Goal: Answer question/provide support: Share knowledge or assist other users

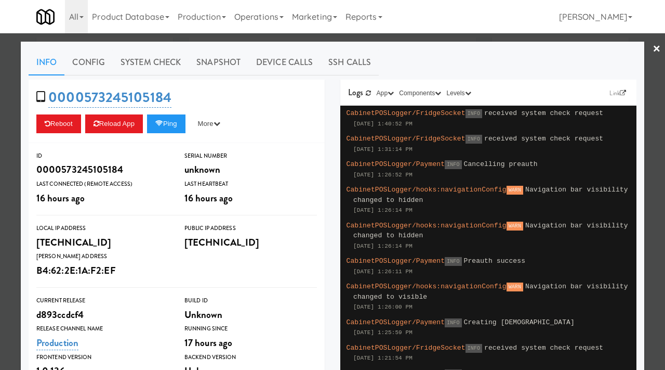
click at [0, 140] on div at bounding box center [332, 185] width 665 height 370
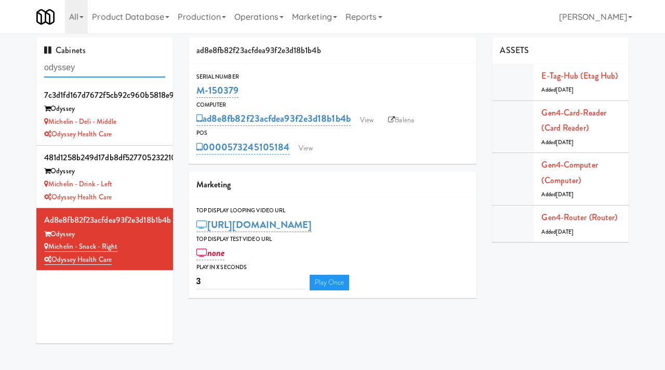
click at [94, 68] on input "odyssey" at bounding box center [104, 67] width 121 height 19
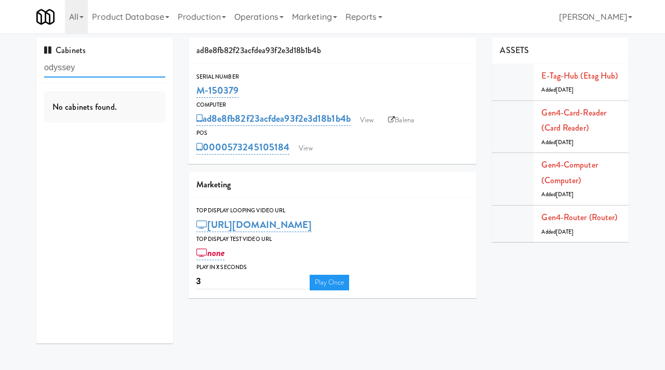
paste input "Ashton-Combo Machine"
type input "Ashton-Combo Machine"
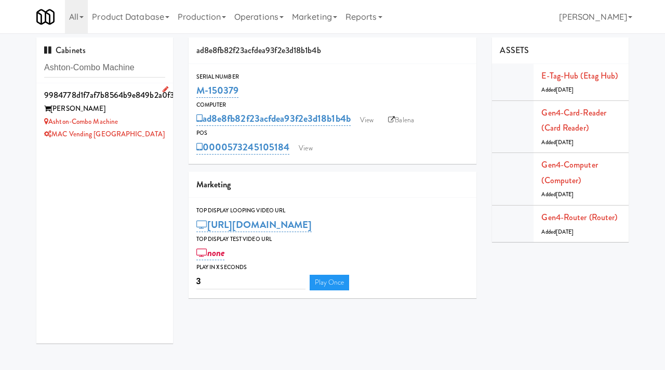
click at [138, 122] on div "Ashton-Combo Machine" at bounding box center [104, 121] width 121 height 13
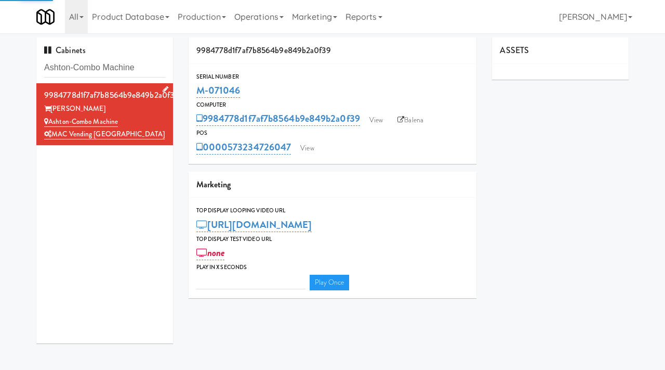
type input "3"
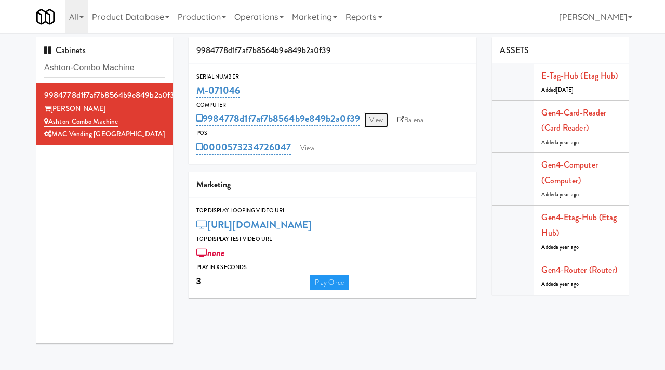
click at [383, 115] on link "View" at bounding box center [376, 120] width 24 height 16
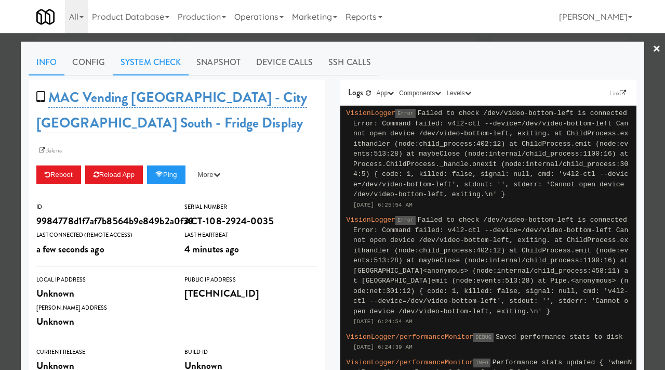
click at [144, 53] on link "System Check" at bounding box center [151, 62] width 76 height 26
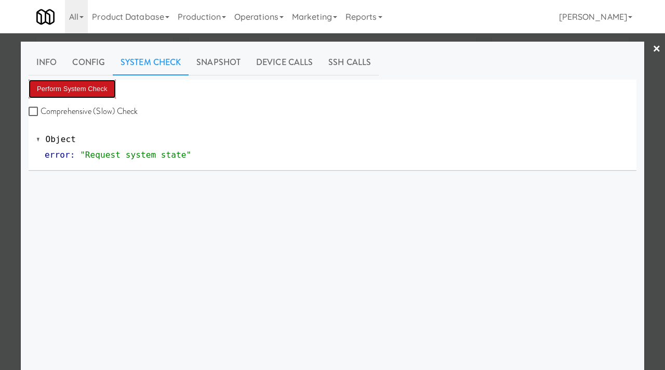
click at [55, 89] on button "Perform System Check" at bounding box center [72, 89] width 87 height 19
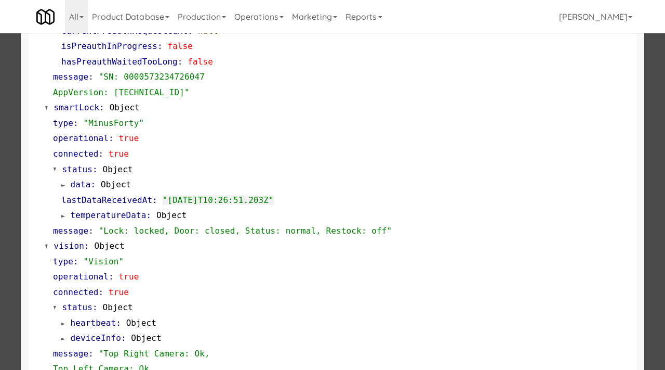
scroll to position [453, 0]
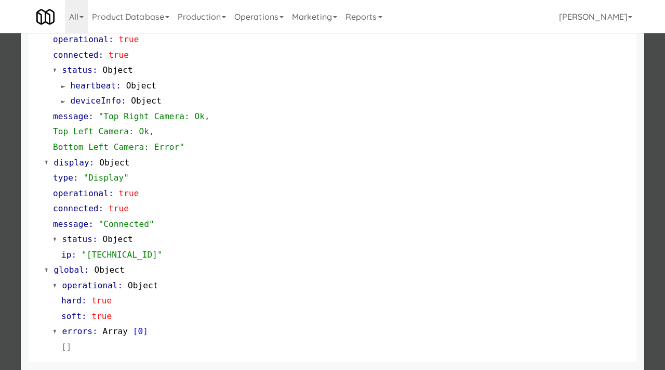
click at [0, 209] on div at bounding box center [332, 185] width 665 height 370
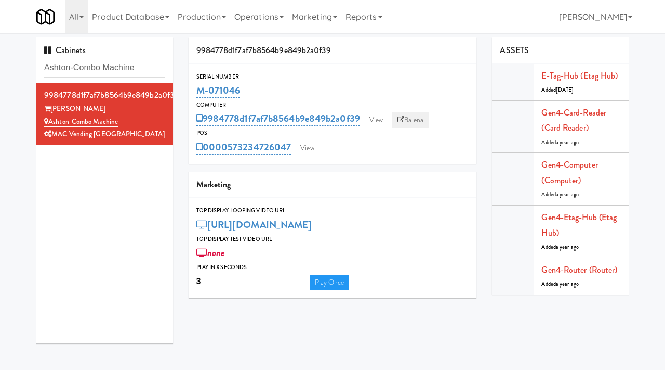
click at [421, 121] on link "Balena" at bounding box center [410, 120] width 36 height 16
click at [381, 116] on link "View" at bounding box center [376, 120] width 24 height 16
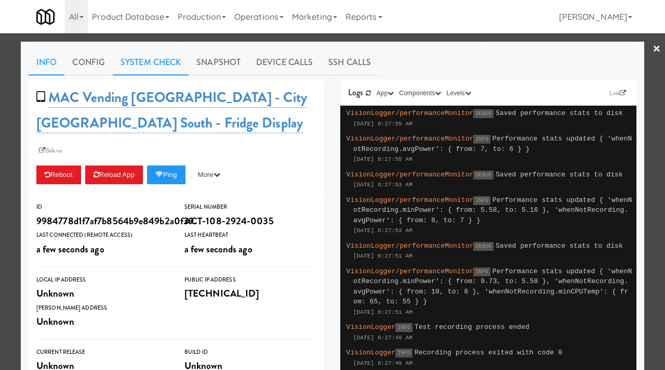
click at [152, 68] on link "System Check" at bounding box center [151, 62] width 76 height 26
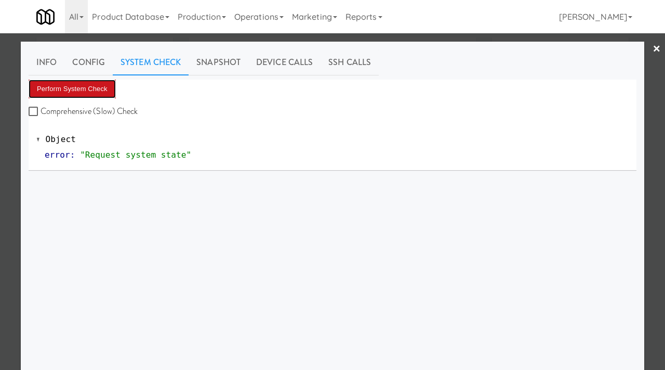
click at [102, 88] on button "Perform System Check" at bounding box center [72, 89] width 87 height 19
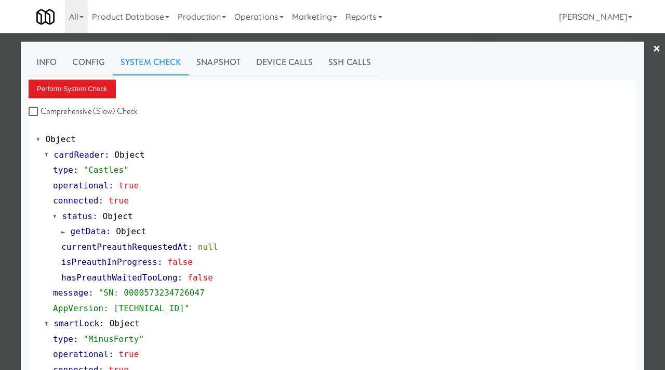
click at [0, 188] on div at bounding box center [332, 185] width 665 height 370
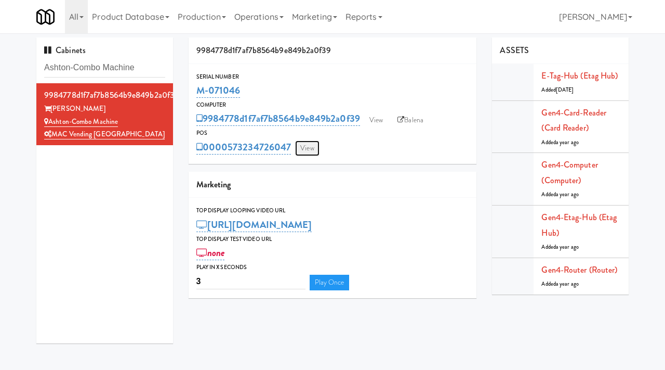
click at [314, 152] on link "View" at bounding box center [307, 148] width 24 height 16
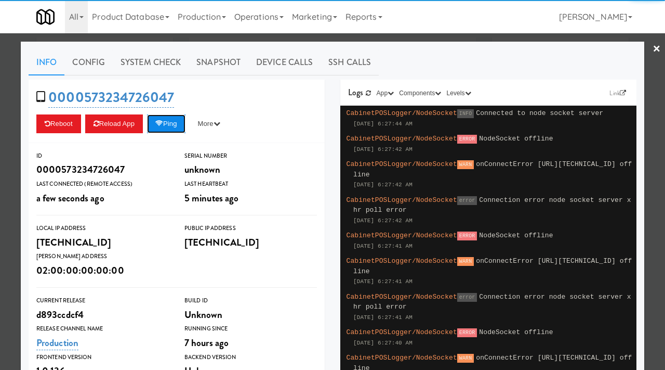
click at [169, 117] on button "Ping" at bounding box center [166, 123] width 38 height 19
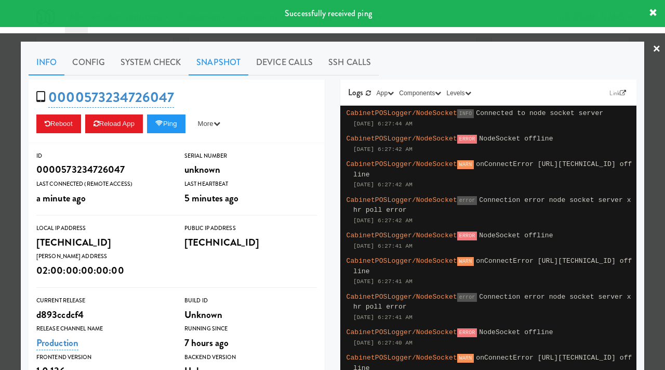
click at [206, 58] on link "Snapshot" at bounding box center [219, 62] width 60 height 26
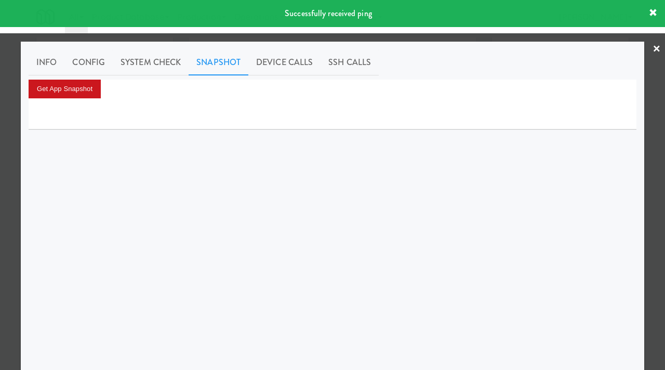
click at [86, 88] on button "Get App Snapshot" at bounding box center [65, 89] width 72 height 19
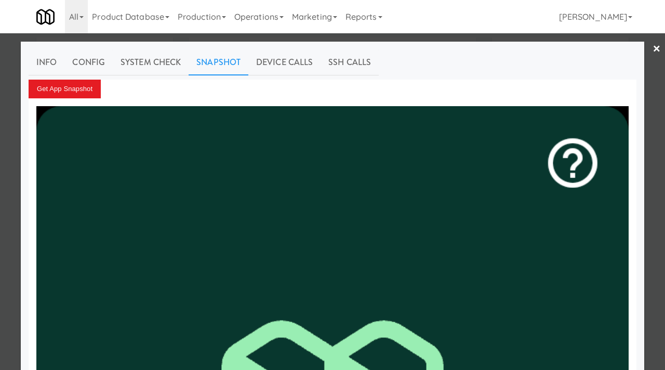
click at [3, 152] on div at bounding box center [332, 185] width 665 height 370
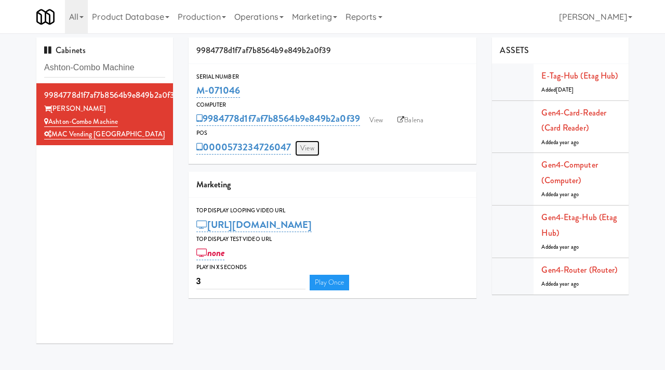
click at [312, 146] on link "View" at bounding box center [307, 148] width 24 height 16
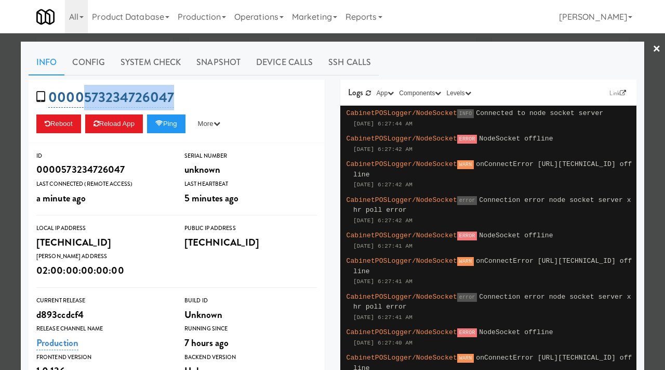
drag, startPoint x: 178, startPoint y: 95, endPoint x: 81, endPoint y: 96, distance: 97.7
click at [81, 96] on div "0000573234726047 Reboot Reload App Ping More Ping Server Restart Server Force R…" at bounding box center [177, 111] width 296 height 63
copy link "573234726047"
click at [0, 141] on div at bounding box center [332, 185] width 665 height 370
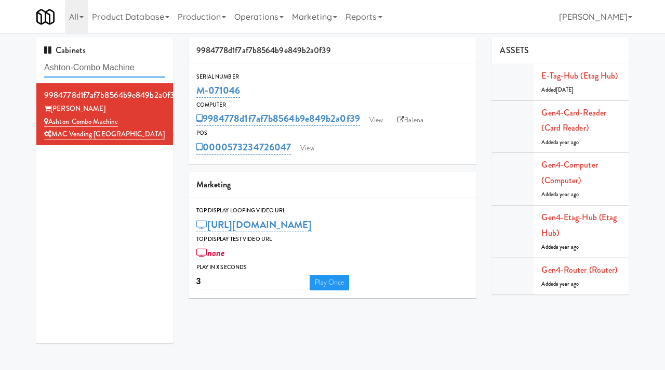
drag, startPoint x: 152, startPoint y: 70, endPoint x: 2, endPoint y: 62, distance: 151.0
click at [2, 62] on div "Cabinets [PERSON_NAME]-Combo Machine 9984778d1f7af7b8564b9e849b2a0f39 [PERSON_N…" at bounding box center [332, 193] width 665 height 313
paste input "Via Pantry"
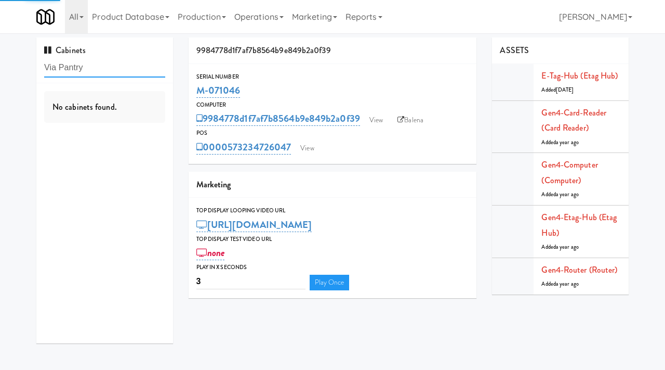
type input "Via Pantry"
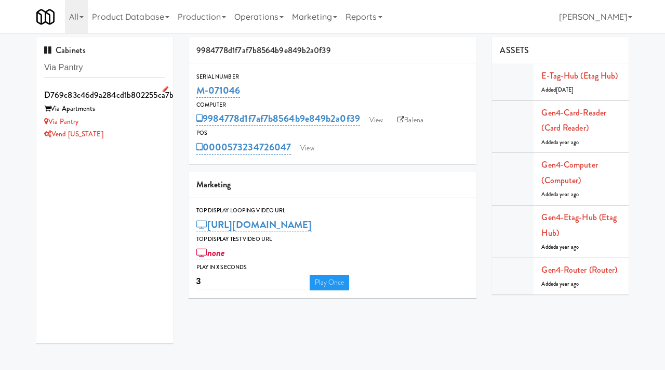
click at [135, 112] on div "Via Apartments" at bounding box center [104, 108] width 121 height 13
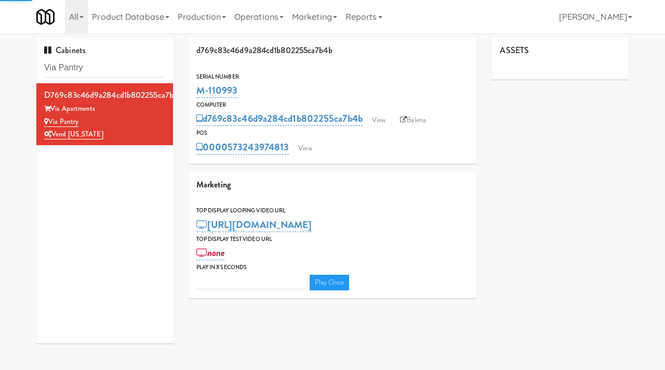
type input "3"
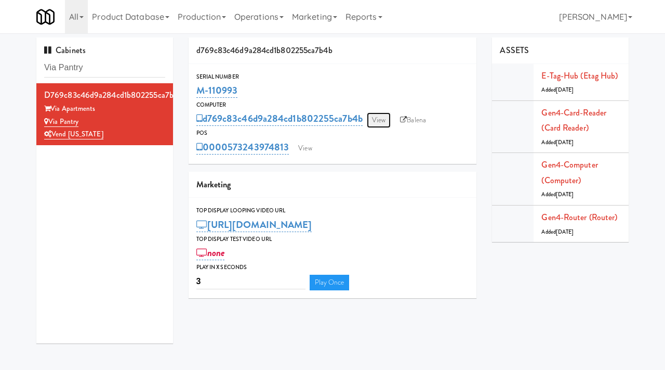
click at [378, 120] on link "View" at bounding box center [379, 120] width 24 height 16
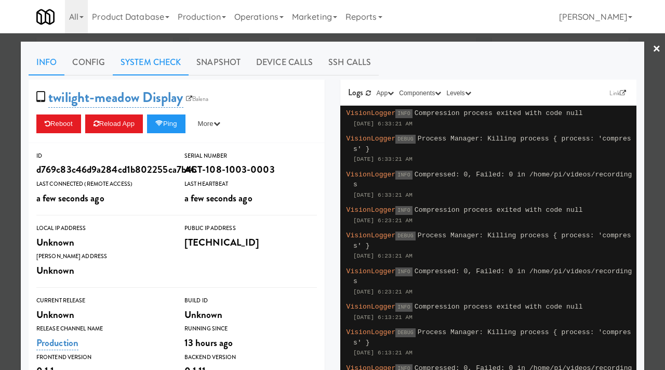
click at [163, 64] on link "System Check" at bounding box center [151, 62] width 76 height 26
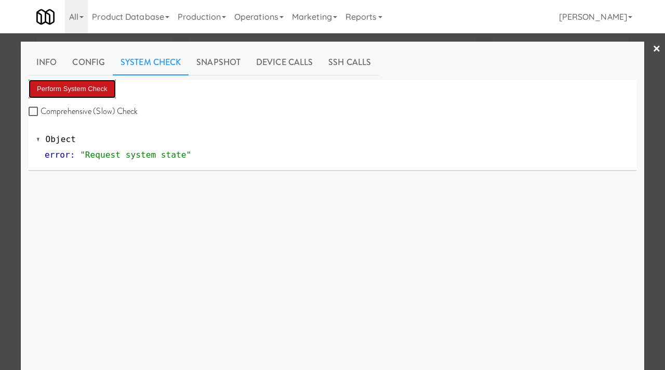
click at [97, 90] on button "Perform System Check" at bounding box center [72, 89] width 87 height 19
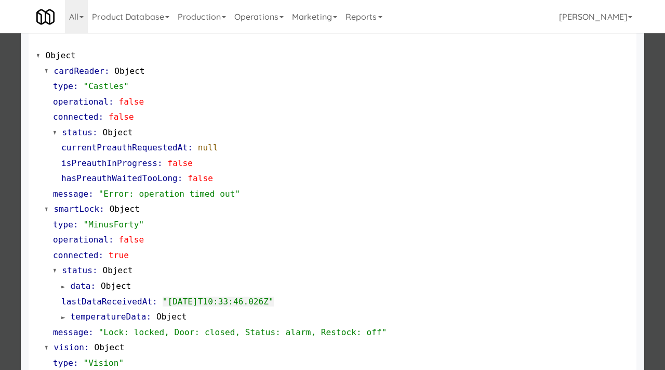
scroll to position [215, 0]
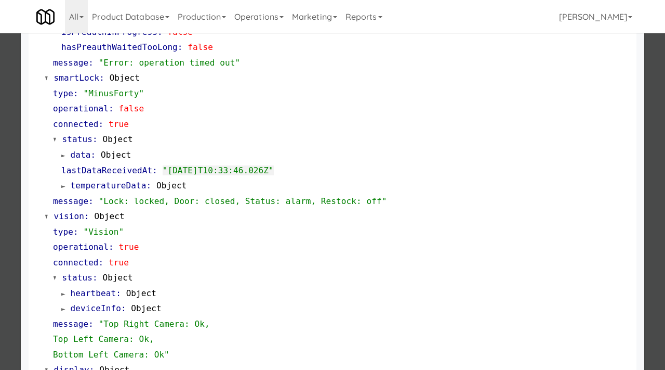
click at [0, 253] on div at bounding box center [332, 185] width 665 height 370
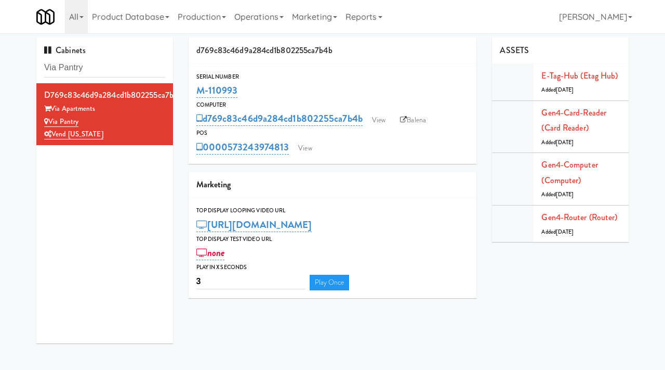
drag, startPoint x: 246, startPoint y: 89, endPoint x: 191, endPoint y: 84, distance: 55.9
click at [191, 84] on div "Serial Number M-110993" at bounding box center [333, 86] width 289 height 28
copy link "M-110993"
click at [308, 146] on link "View" at bounding box center [305, 148] width 24 height 16
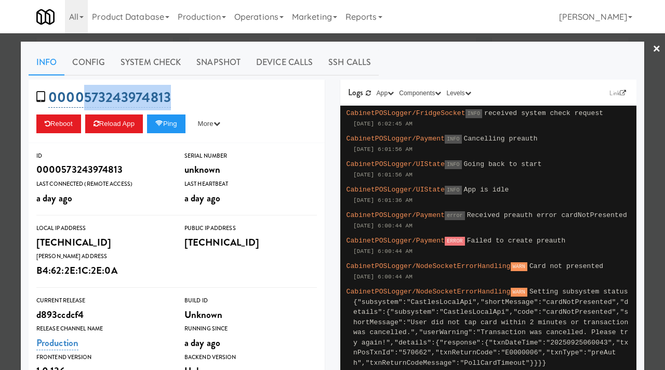
drag, startPoint x: 174, startPoint y: 99, endPoint x: 86, endPoint y: 102, distance: 87.9
click at [86, 102] on div "0000573243974813 Reboot Reload App Ping More Ping Server Restart Server Force R…" at bounding box center [177, 111] width 296 height 63
copy link "573243974813"
click at [0, 189] on div at bounding box center [332, 185] width 665 height 370
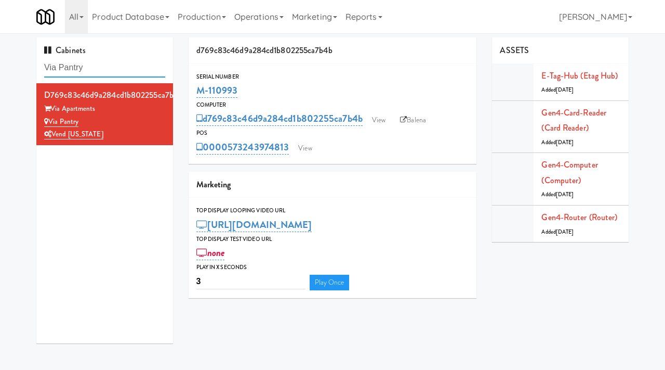
drag, startPoint x: 99, startPoint y: 69, endPoint x: 35, endPoint y: 67, distance: 64.5
click at [35, 67] on div "Cabinets Via Pantry d769c83c46d9a284cd1b802255ca7b4b Via Apartments [GEOGRAPHIC…" at bounding box center [105, 193] width 152 height 313
paste input "50 Canterfield - Left - Fridge"
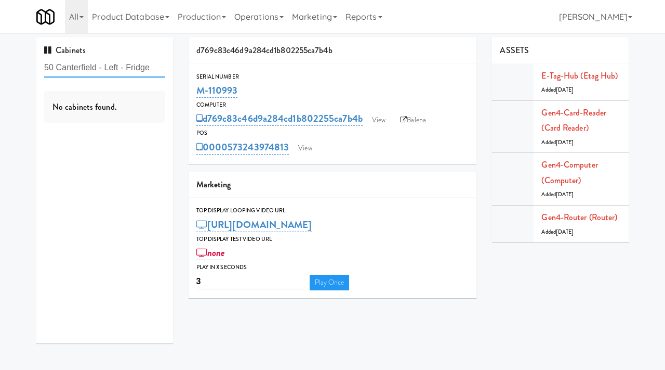
type input "50 Canterfield - Left - Fridge"
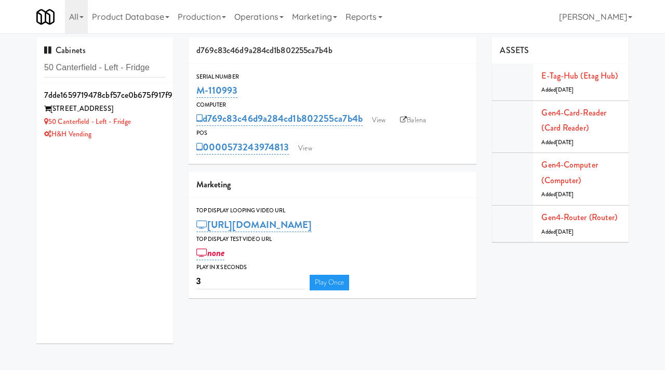
click at [155, 130] on div "H&H Vending" at bounding box center [104, 134] width 121 height 13
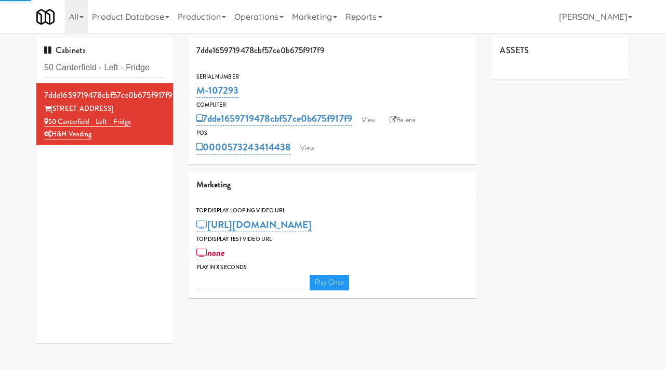
type input "3"
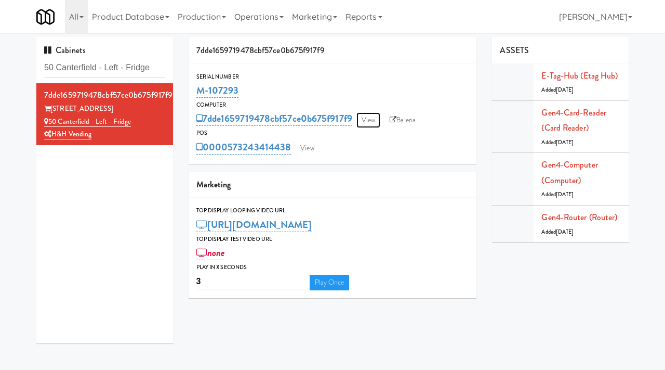
click at [372, 121] on link "View" at bounding box center [369, 120] width 24 height 16
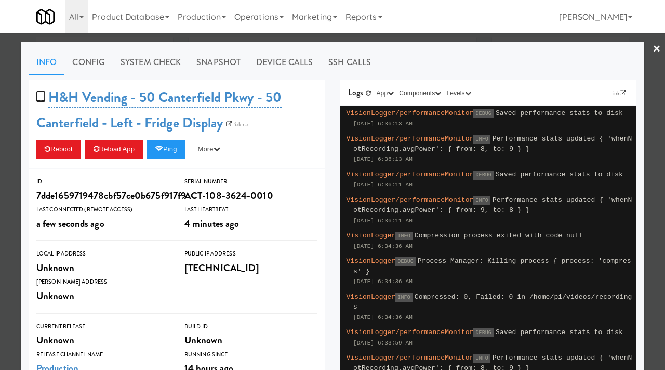
click at [162, 64] on link "System Check" at bounding box center [151, 62] width 76 height 26
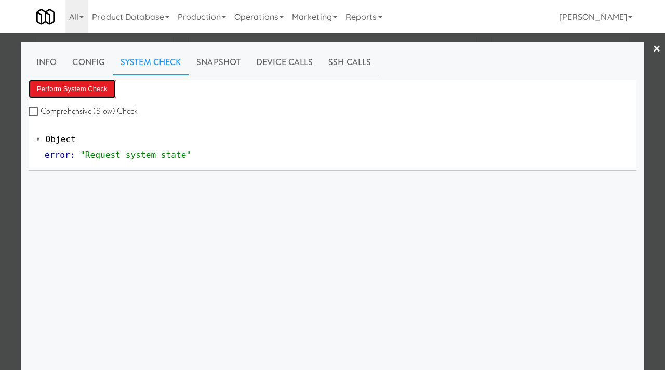
click at [94, 86] on button "Perform System Check" at bounding box center [72, 89] width 87 height 19
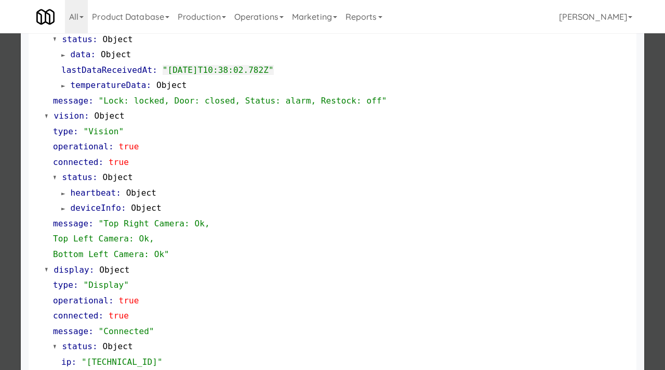
scroll to position [453, 0]
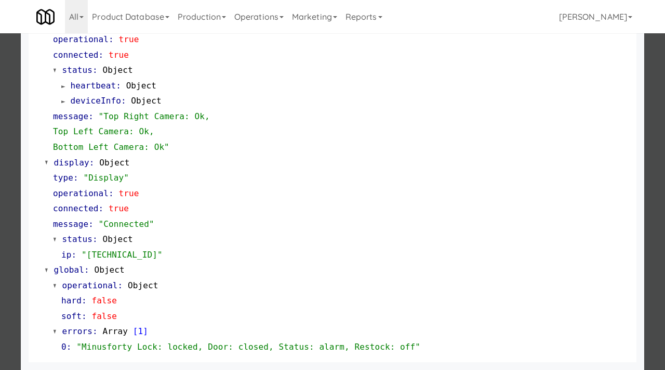
click at [0, 270] on div at bounding box center [332, 185] width 665 height 370
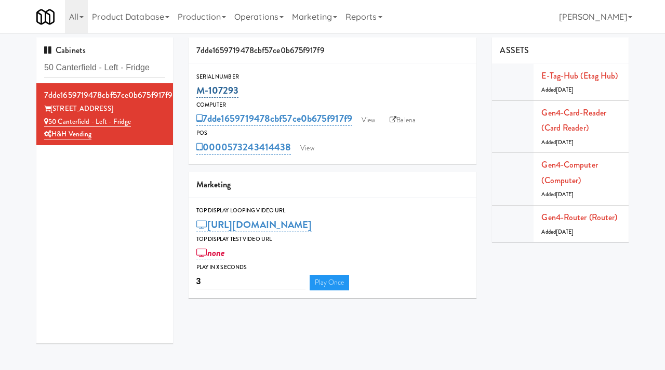
drag, startPoint x: 35, startPoint y: 67, endPoint x: 198, endPoint y: 89, distance: 164.2
click at [198, 89] on div "M-107293" at bounding box center [332, 91] width 273 height 18
copy link "M-107293"
click at [373, 119] on link "View" at bounding box center [369, 120] width 24 height 16
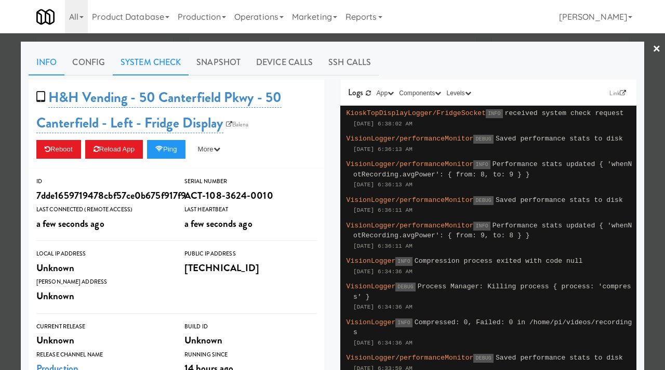
click at [147, 55] on link "System Check" at bounding box center [151, 62] width 76 height 26
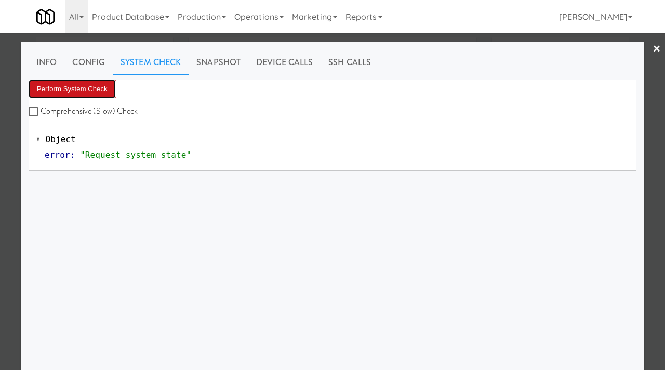
click at [96, 89] on button "Perform System Check" at bounding box center [72, 89] width 87 height 19
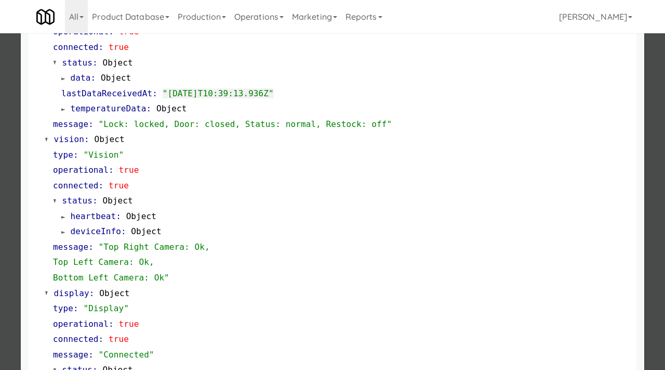
scroll to position [453, 0]
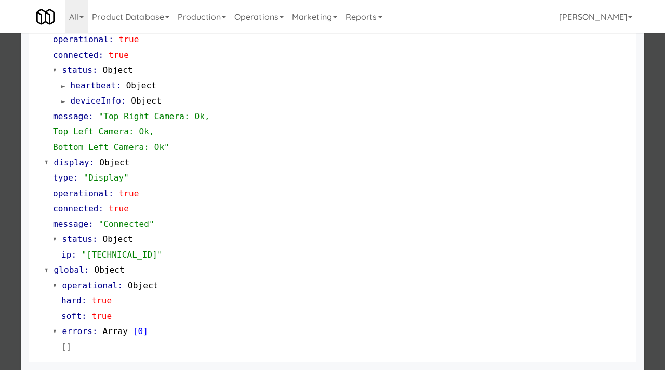
click at [0, 249] on div at bounding box center [332, 185] width 665 height 370
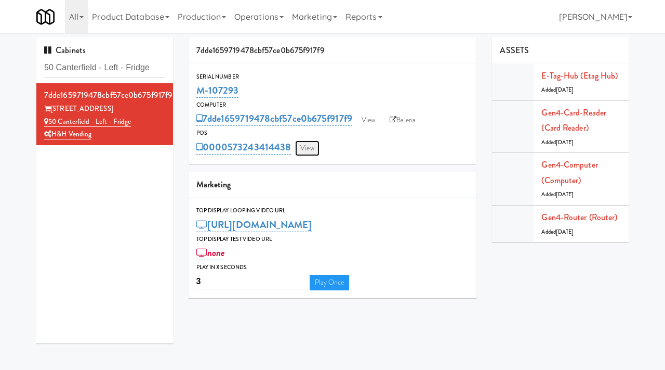
click at [311, 147] on link "View" at bounding box center [307, 148] width 24 height 16
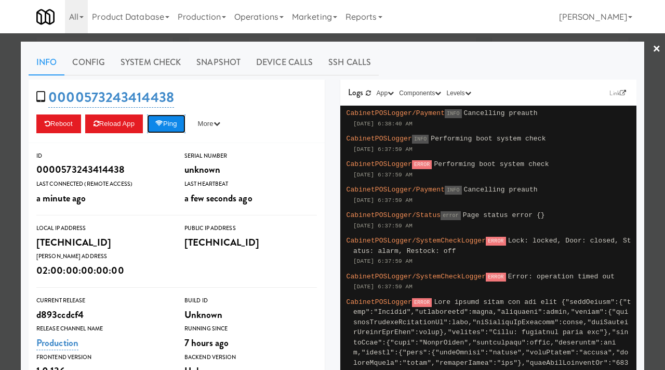
click at [173, 119] on button "Ping" at bounding box center [166, 123] width 38 height 19
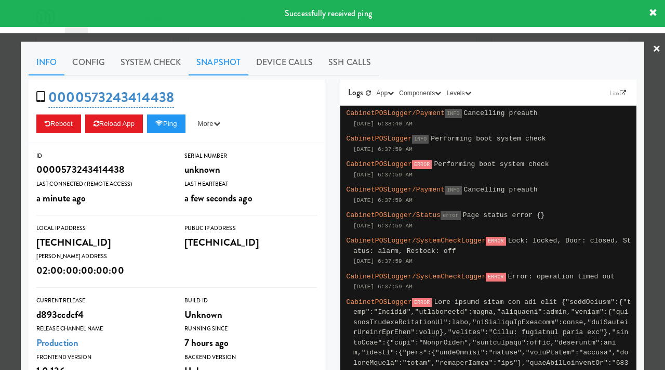
click at [217, 60] on link "Snapshot" at bounding box center [219, 62] width 60 height 26
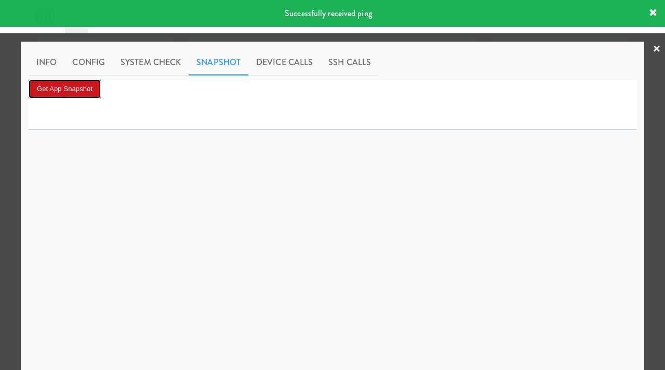
click at [87, 90] on button "Get App Snapshot" at bounding box center [65, 89] width 72 height 19
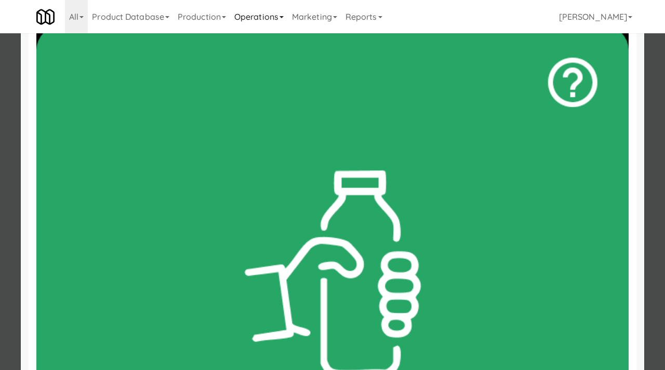
scroll to position [90, 0]
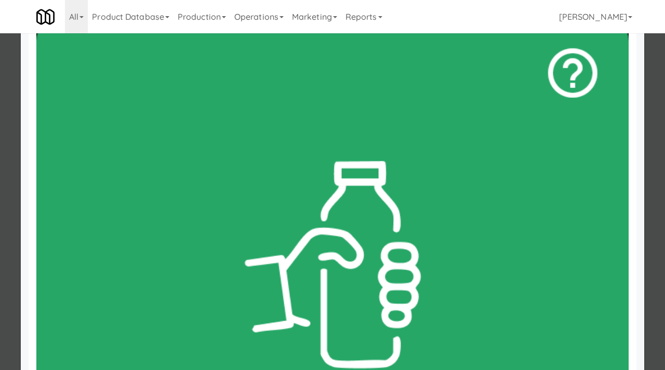
click at [0, 159] on div at bounding box center [332, 185] width 665 height 370
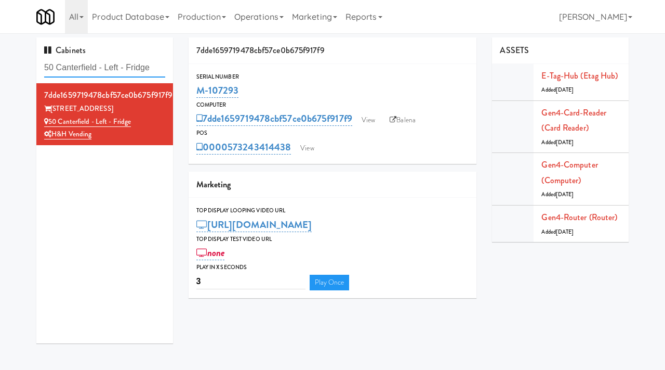
click at [98, 67] on input "50 Canterfield - Left - Fridge" at bounding box center [104, 67] width 121 height 19
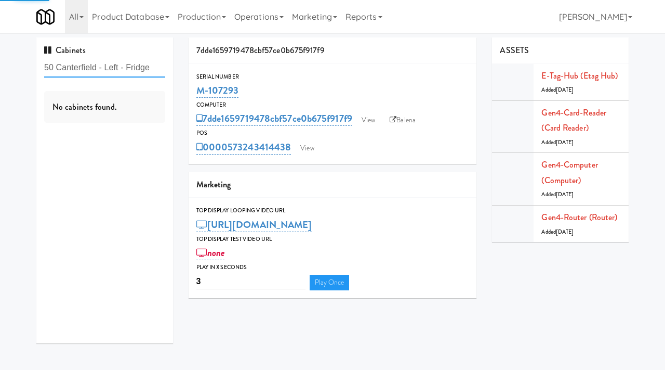
paste input "Jubilee Gymnastics Cooler 1"
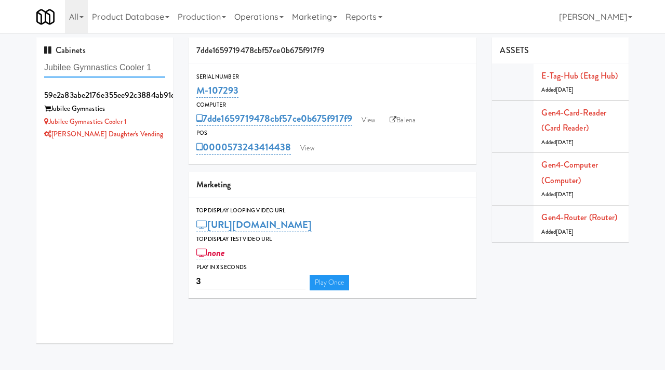
type input "Jubilee Gymnastics Cooler 1"
click at [152, 117] on div "Jubilee Gymnastics Cooler 1" at bounding box center [104, 121] width 121 height 13
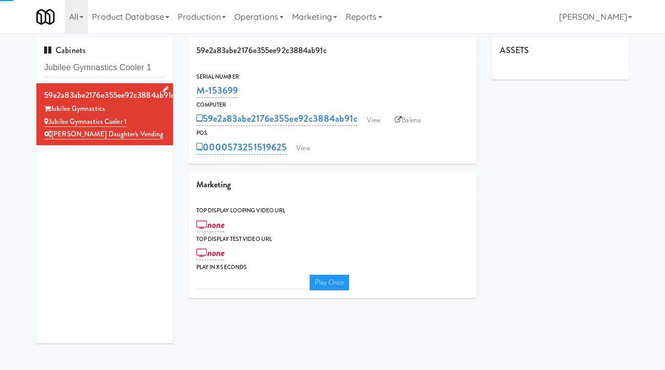
type input "3"
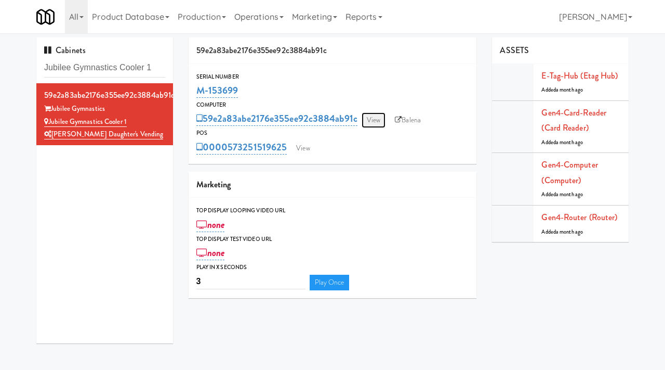
click at [378, 122] on link "View" at bounding box center [374, 120] width 24 height 16
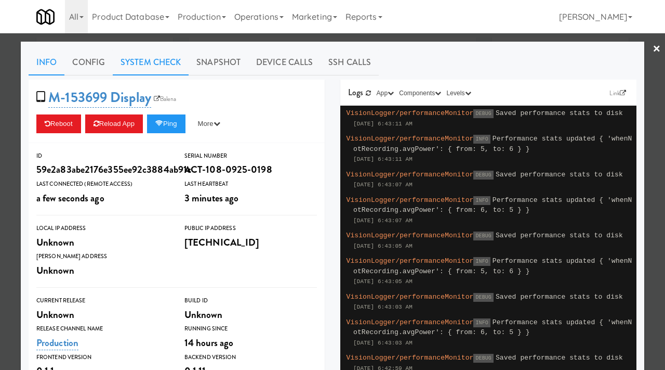
click at [166, 60] on link "System Check" at bounding box center [151, 62] width 76 height 26
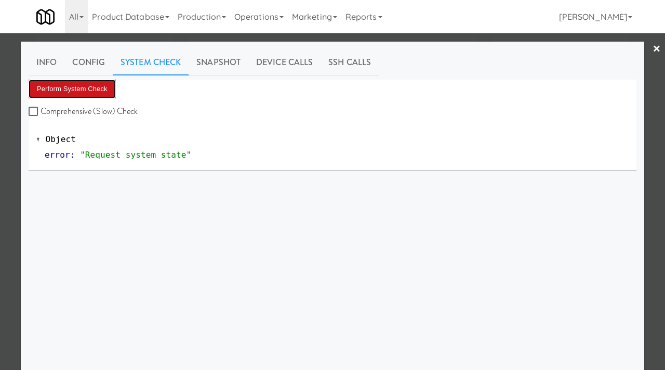
click at [71, 85] on button "Perform System Check" at bounding box center [72, 89] width 87 height 19
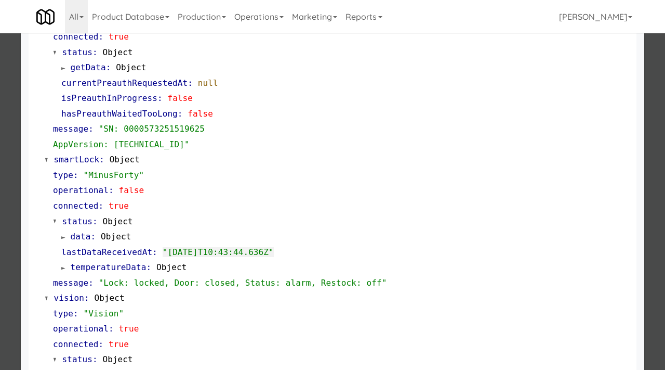
scroll to position [453, 0]
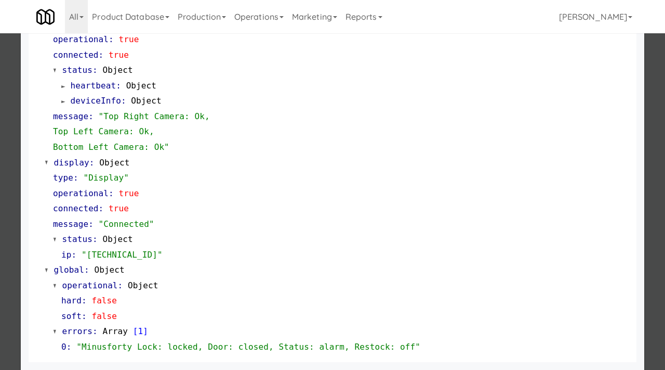
click at [5, 264] on div at bounding box center [332, 185] width 665 height 370
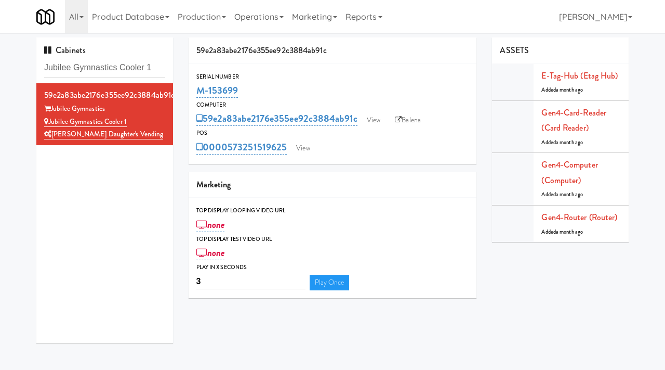
drag, startPoint x: 243, startPoint y: 93, endPoint x: 189, endPoint y: 95, distance: 54.1
click at [189, 95] on div "Serial Number M-153699" at bounding box center [333, 86] width 289 height 28
copy link "M-153699"
click at [374, 118] on link "View" at bounding box center [374, 120] width 24 height 16
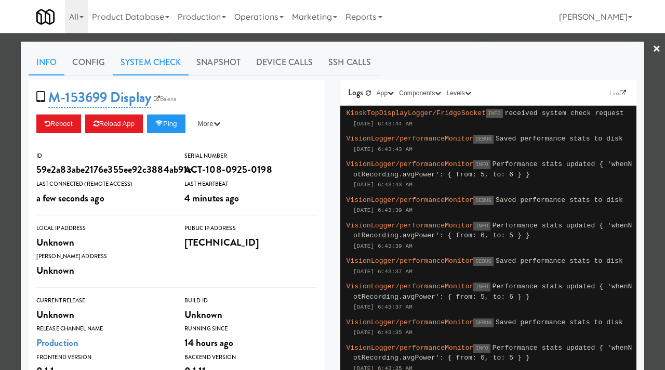
click at [147, 59] on link "System Check" at bounding box center [151, 62] width 76 height 26
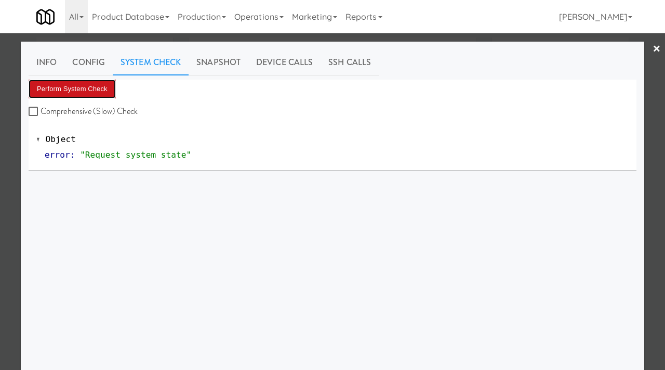
click at [81, 87] on button "Perform System Check" at bounding box center [72, 89] width 87 height 19
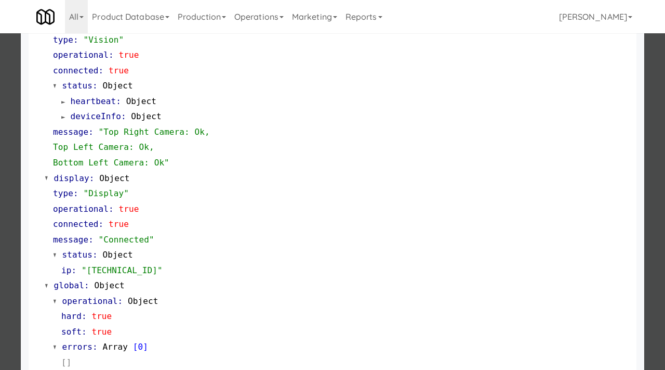
scroll to position [453, 0]
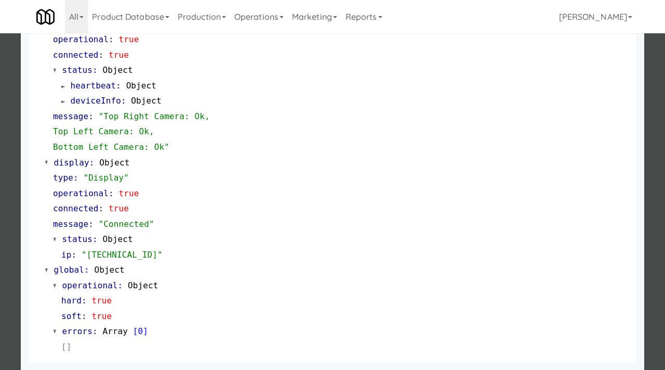
click at [0, 250] on div at bounding box center [332, 185] width 665 height 370
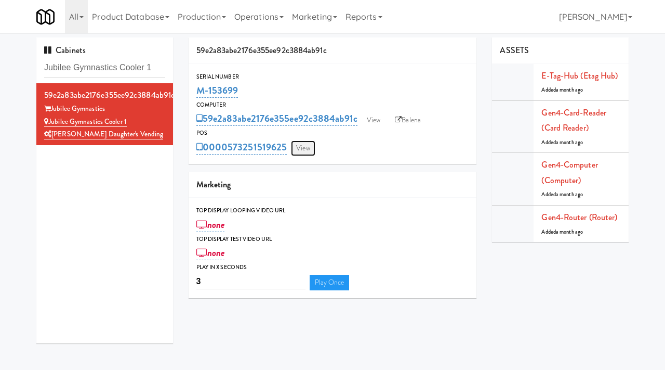
click at [306, 146] on link "View" at bounding box center [303, 148] width 24 height 16
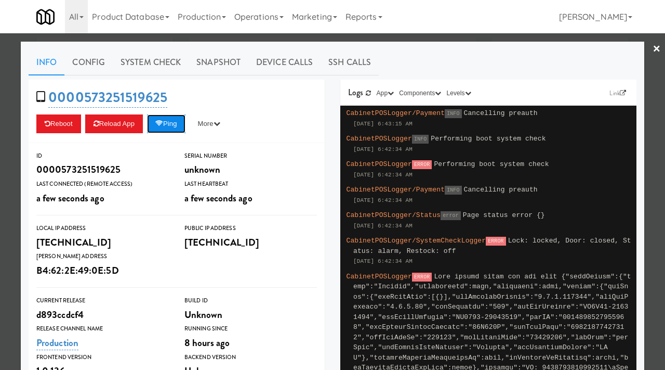
click at [163, 124] on icon at bounding box center [159, 123] width 8 height 7
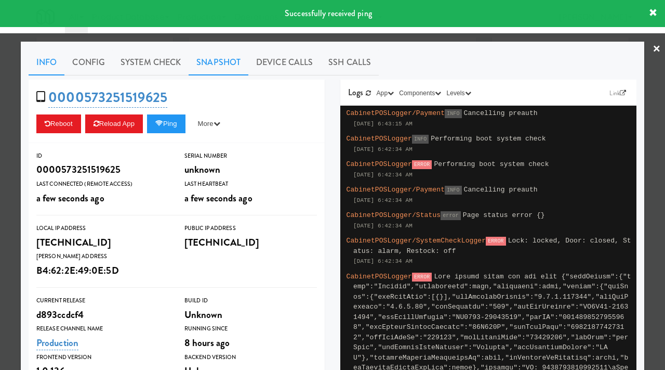
click at [223, 60] on link "Snapshot" at bounding box center [219, 62] width 60 height 26
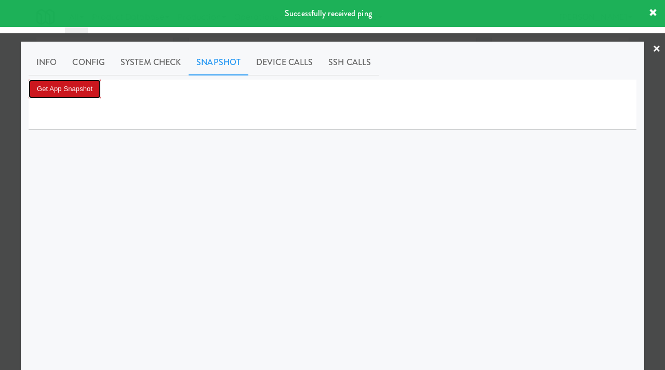
click at [89, 84] on button "Get App Snapshot" at bounding box center [65, 89] width 72 height 19
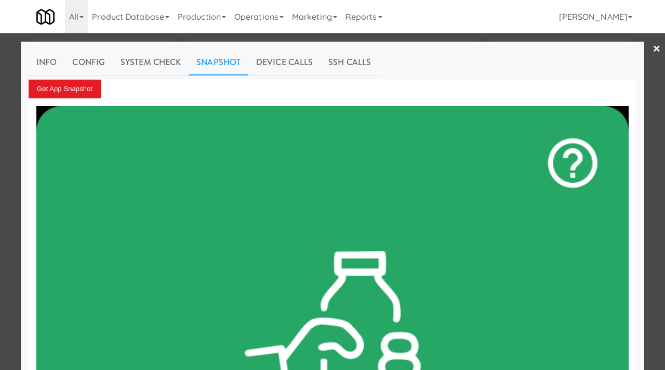
click at [0, 153] on div at bounding box center [332, 185] width 665 height 370
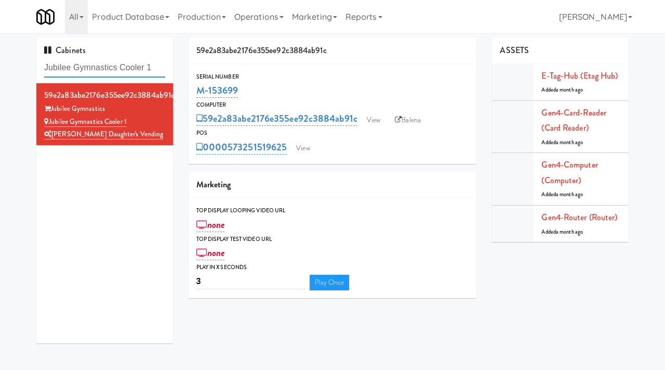
click at [134, 70] on input "Jubilee Gymnastics Cooler 1" at bounding box center [104, 67] width 121 height 19
paste input "[PERSON_NAME] - Cooler - Right"
type input "[PERSON_NAME] - Cooler - Right"
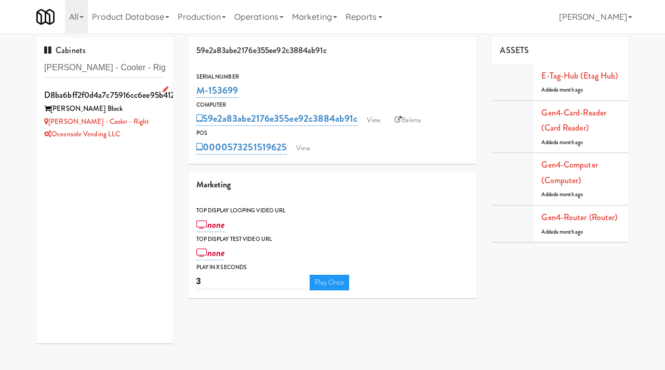
click at [143, 113] on div "[PERSON_NAME] Block" at bounding box center [104, 108] width 121 height 13
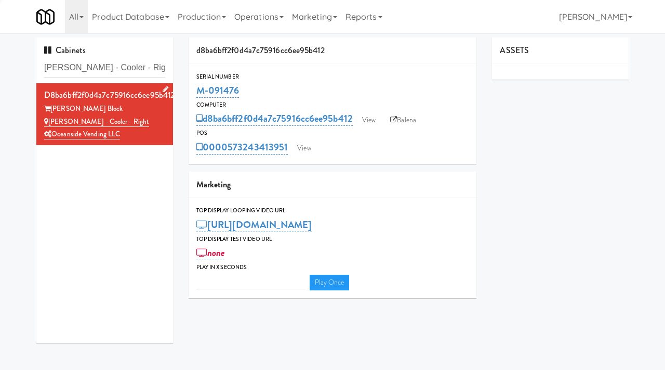
type input "3"
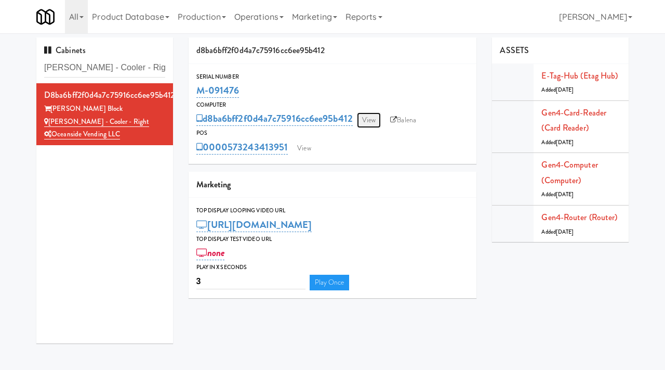
click at [376, 120] on link "View" at bounding box center [369, 120] width 24 height 16
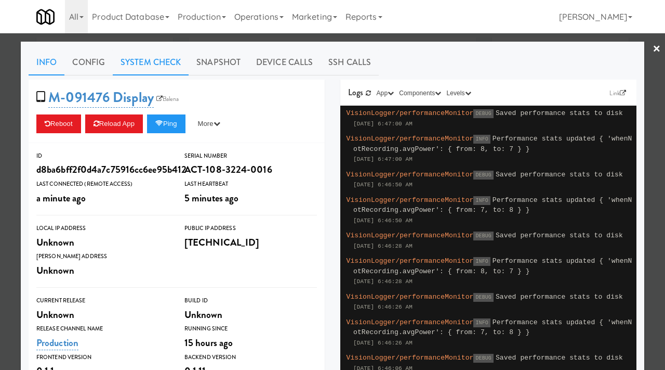
click at [146, 65] on link "System Check" at bounding box center [151, 62] width 76 height 26
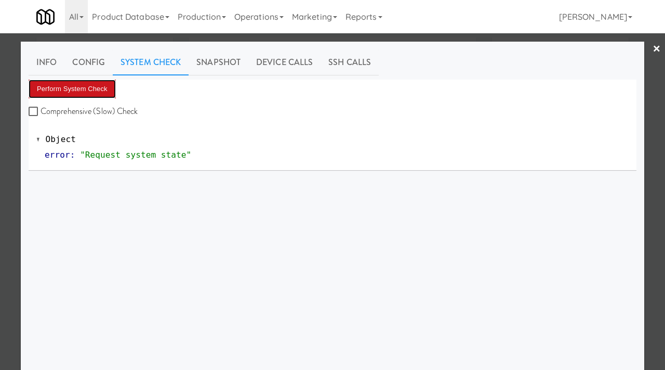
click at [83, 91] on button "Perform System Check" at bounding box center [72, 89] width 87 height 19
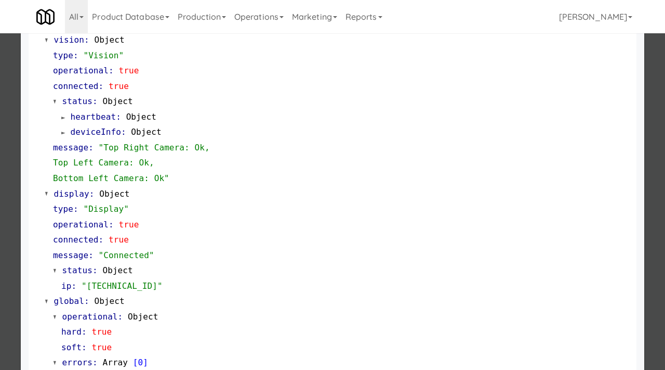
scroll to position [453, 0]
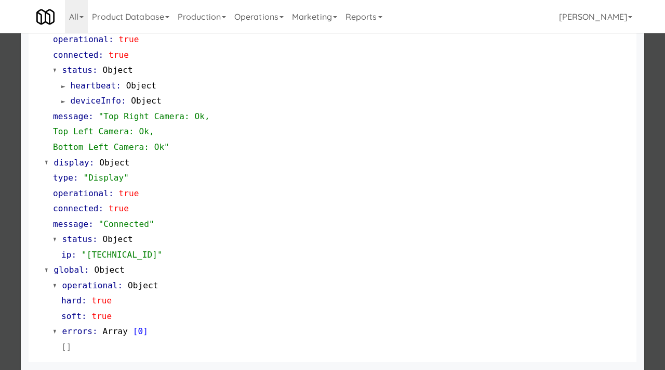
click at [11, 271] on div at bounding box center [332, 185] width 665 height 370
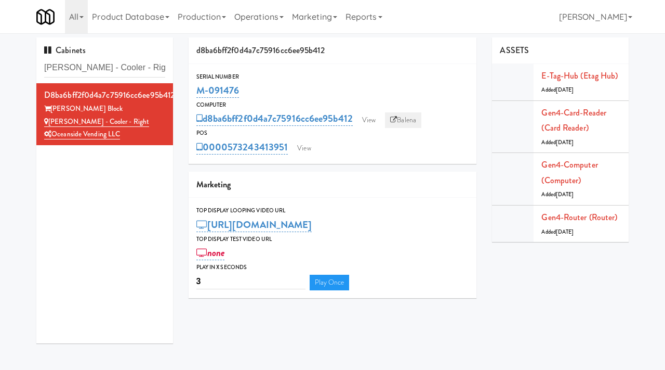
click at [408, 118] on link "Balena" at bounding box center [403, 120] width 36 height 16
click at [303, 148] on link "View" at bounding box center [304, 148] width 24 height 16
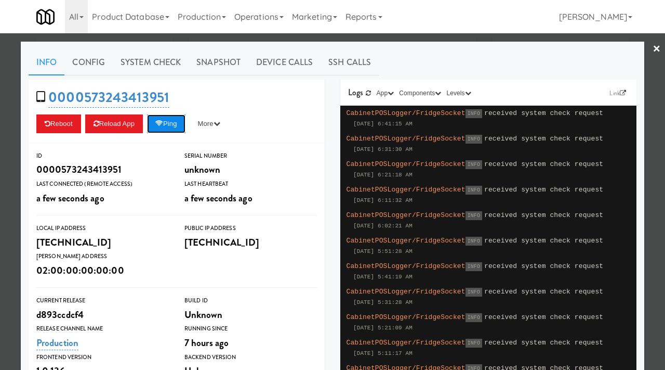
click at [176, 129] on button "Ping" at bounding box center [166, 123] width 38 height 19
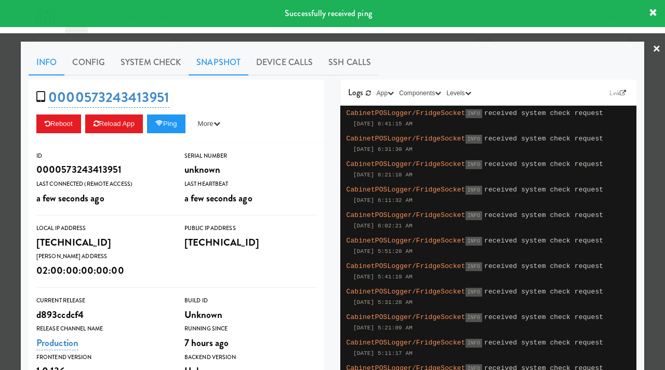
click at [213, 61] on link "Snapshot" at bounding box center [219, 62] width 60 height 26
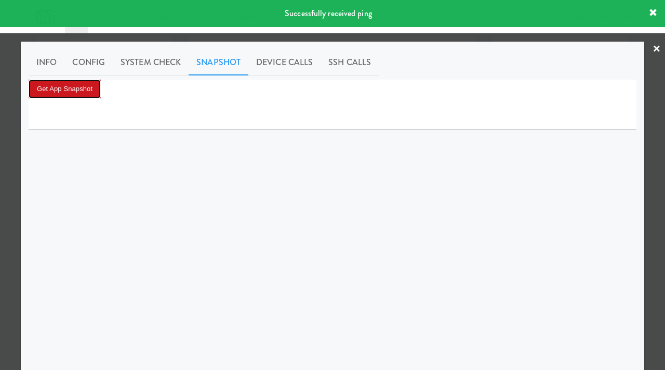
click at [92, 85] on button "Get App Snapshot" at bounding box center [65, 89] width 72 height 19
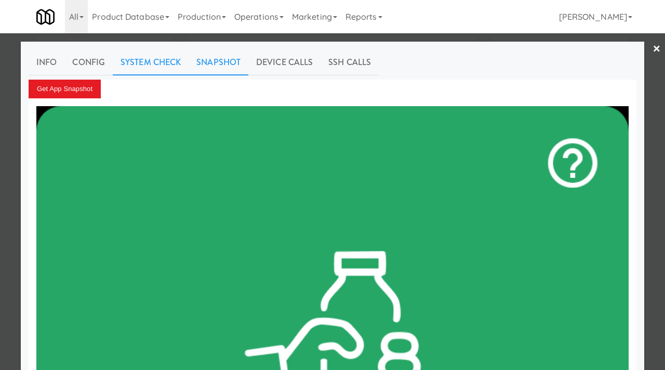
click at [157, 54] on link "System Check" at bounding box center [151, 62] width 76 height 26
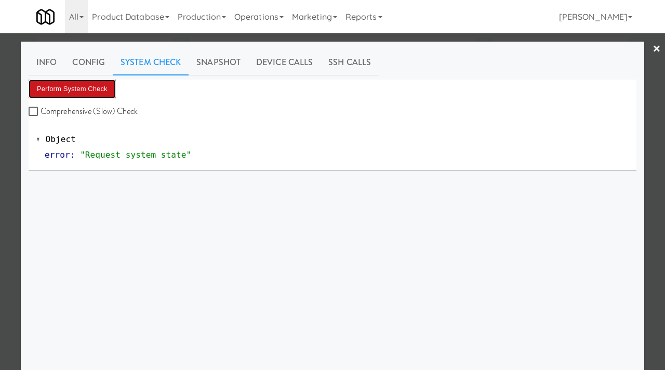
click at [83, 83] on button "Perform System Check" at bounding box center [72, 89] width 87 height 19
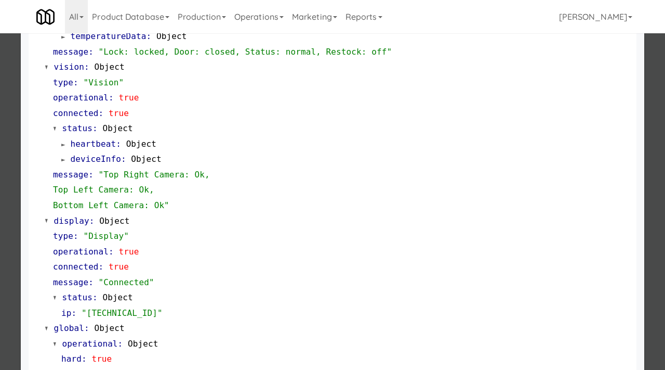
scroll to position [395, 0]
